Goal: Information Seeking & Learning: Stay updated

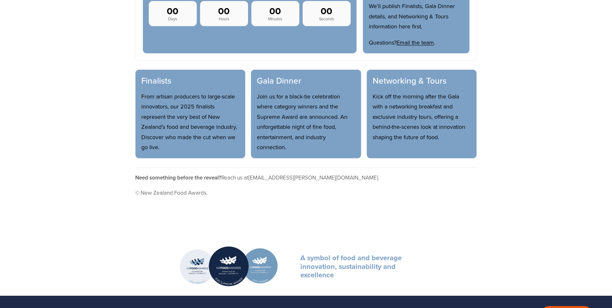
scroll to position [361, 0]
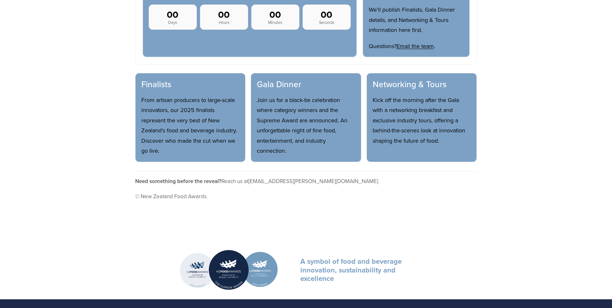
click at [157, 79] on h3 "Finalists" at bounding box center [190, 84] width 98 height 11
click at [158, 79] on h3 "Finalists" at bounding box center [190, 84] width 98 height 11
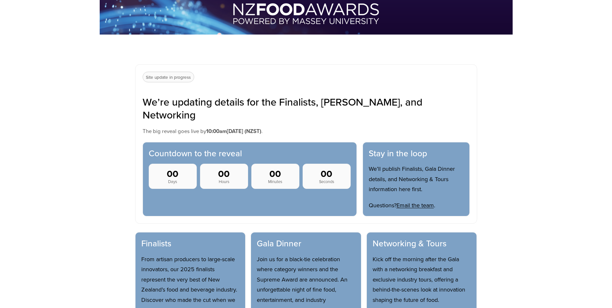
scroll to position [199, 0]
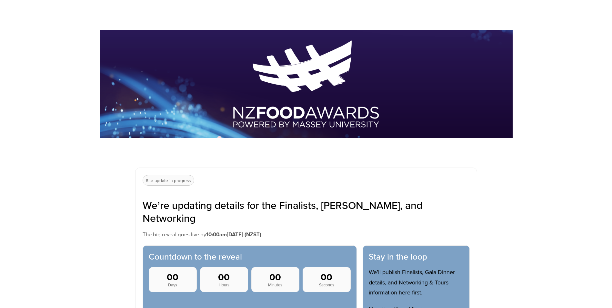
scroll to position [161, 0]
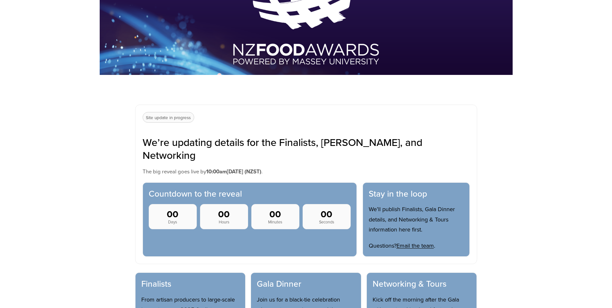
drag, startPoint x: 400, startPoint y: 195, endPoint x: 390, endPoint y: 193, distance: 10.4
click at [400, 204] on p "We’ll publish Finalists, Gala Dinner details, and Networking & Tours informatio…" at bounding box center [416, 219] width 95 height 31
drag, startPoint x: 345, startPoint y: 147, endPoint x: 353, endPoint y: 159, distance: 14.9
click at [345, 147] on h2 "We’re updating details for the Finalists, [PERSON_NAME], and Networking" at bounding box center [306, 148] width 327 height 26
click at [354, 166] on p "The big reveal goes live by 10:00am, Tuesday 12 August 2025 (NZST) ." at bounding box center [306, 171] width 327 height 10
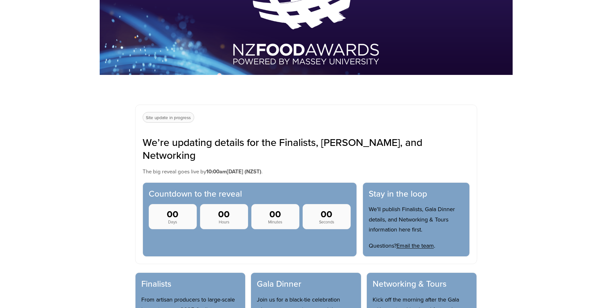
click at [339, 143] on h2 "We’re updating details for the Finalists, [PERSON_NAME], and Networking" at bounding box center [306, 148] width 327 height 26
click at [176, 116] on p "Site update in progress" at bounding box center [169, 117] width 52 height 11
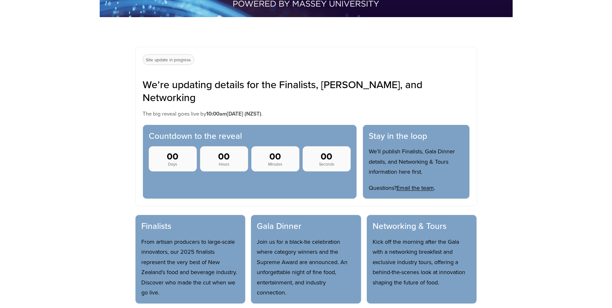
scroll to position [258, 0]
